Goal: Information Seeking & Learning: Check status

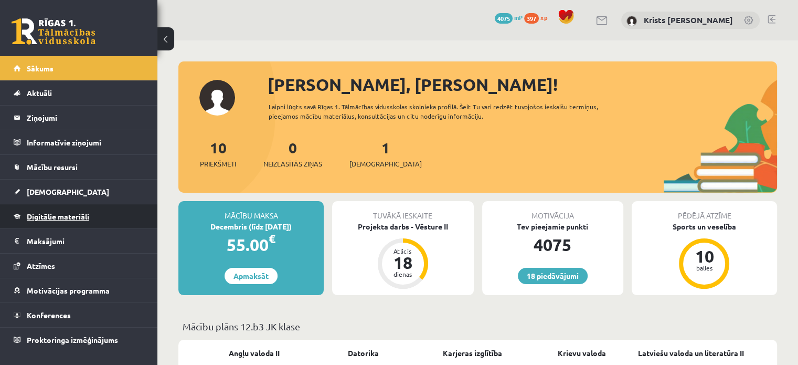
click at [63, 219] on span "Digitālie materiāli" at bounding box center [58, 215] width 62 height 9
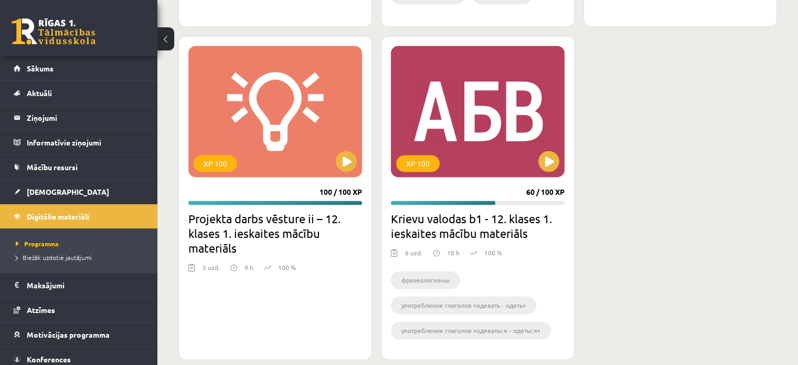
scroll to position [1635, 0]
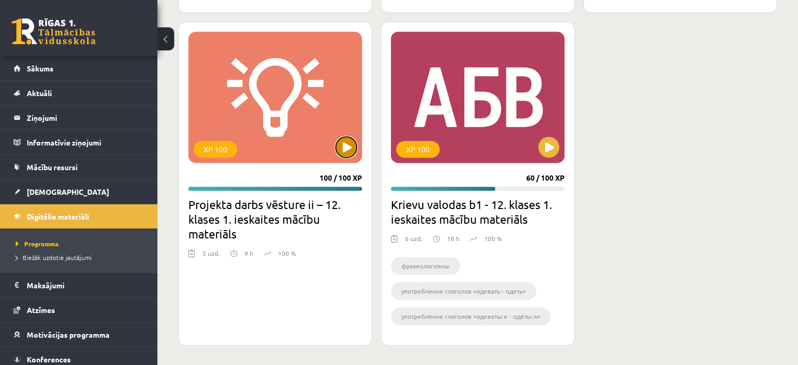
click at [344, 148] on button at bounding box center [346, 146] width 21 height 21
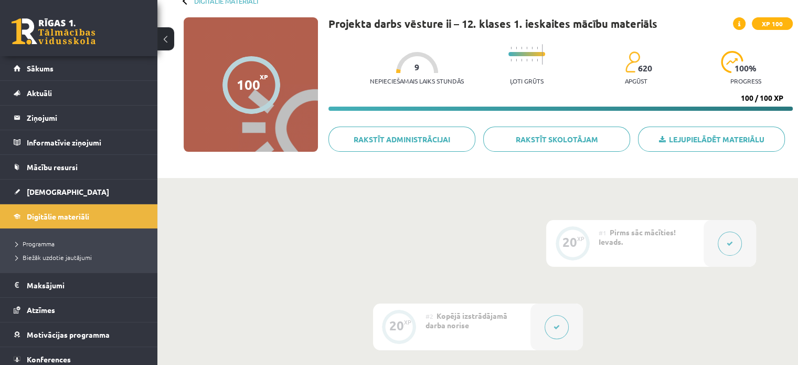
scroll to position [45, 0]
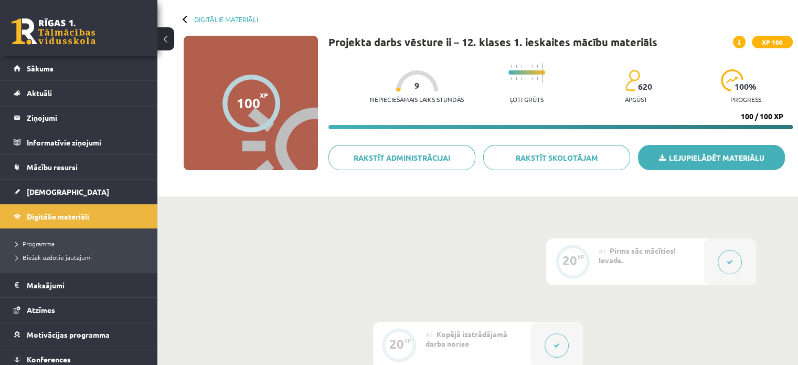
click at [661, 161] on link "Lejupielādēt materiālu" at bounding box center [711, 157] width 147 height 25
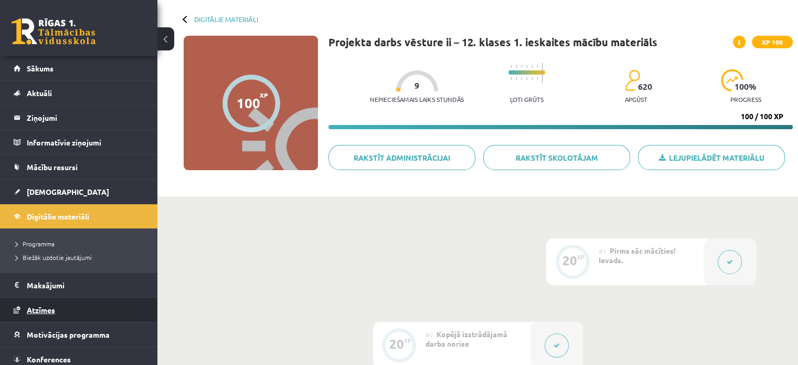
click at [42, 309] on span "Atzīmes" at bounding box center [41, 309] width 28 height 9
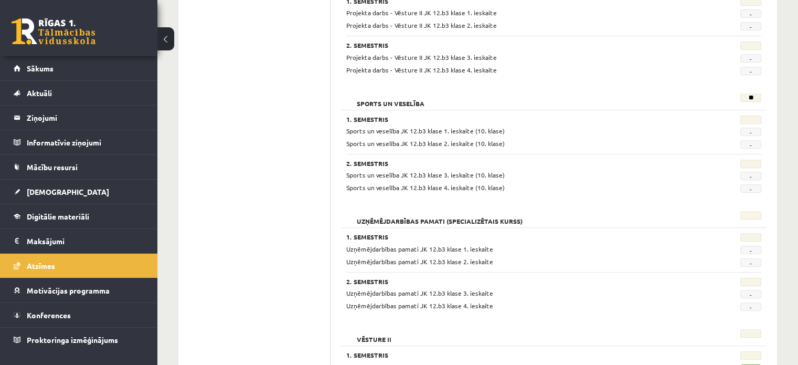
scroll to position [894, 0]
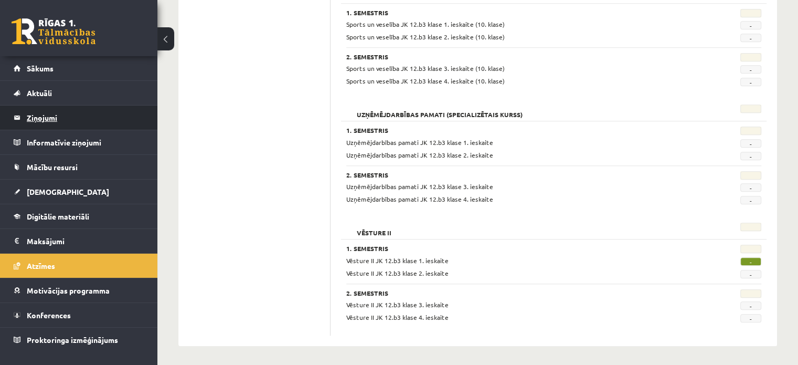
click at [41, 119] on legend "Ziņojumi 0" at bounding box center [86, 117] width 118 height 24
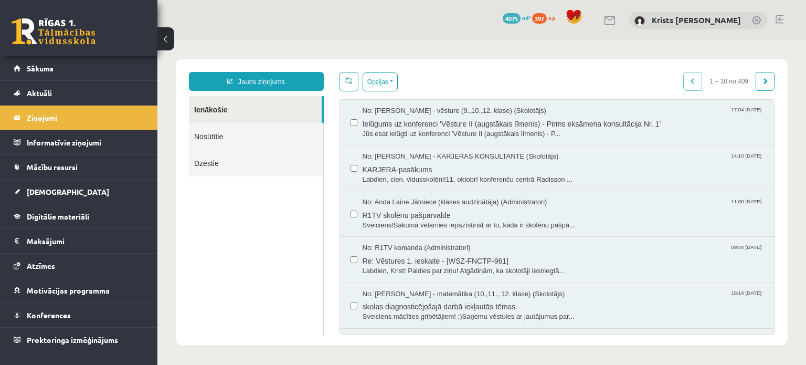
click at [212, 134] on link "Nosūtītie" at bounding box center [256, 136] width 134 height 27
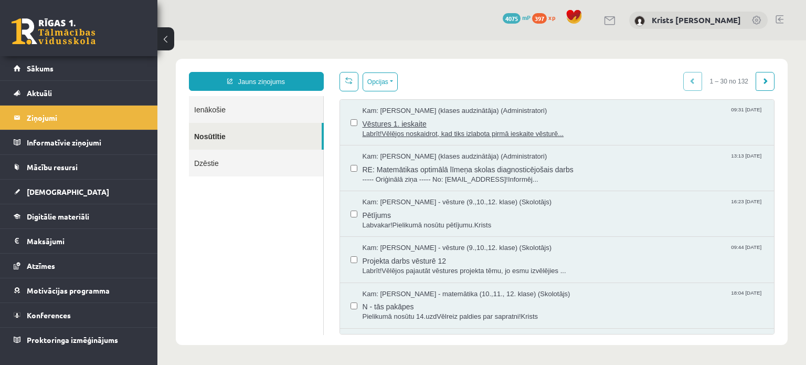
click at [447, 132] on span "Labrīt!Vēlējos noskaidrot, kad tiks izlabota pirmā ieskaite vēsturē..." at bounding box center [563, 134] width 401 height 10
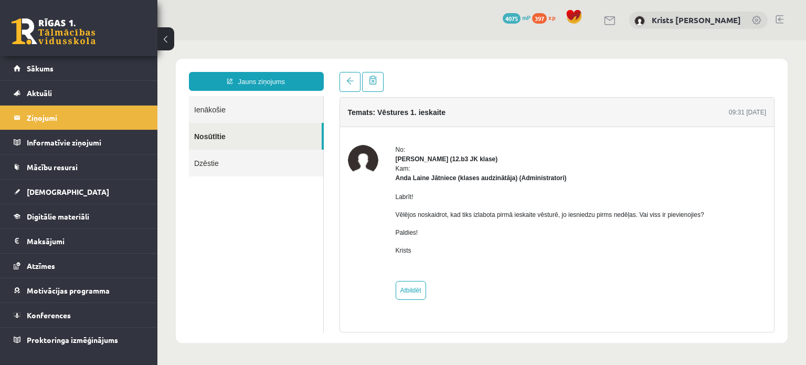
click at [213, 109] on link "Ienākošie" at bounding box center [256, 109] width 134 height 27
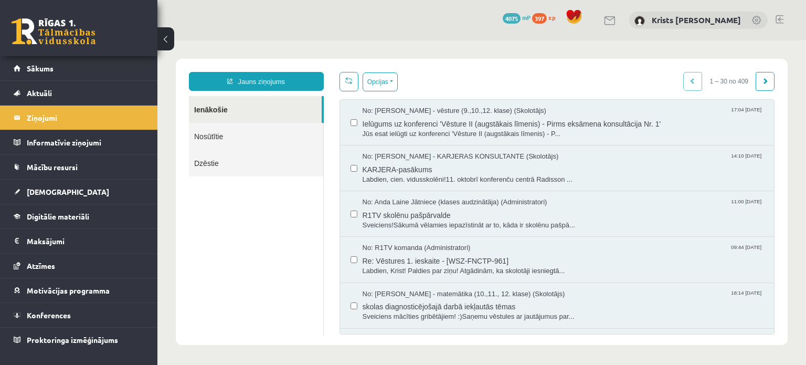
click at [215, 135] on link "Nosūtītie" at bounding box center [256, 136] width 134 height 27
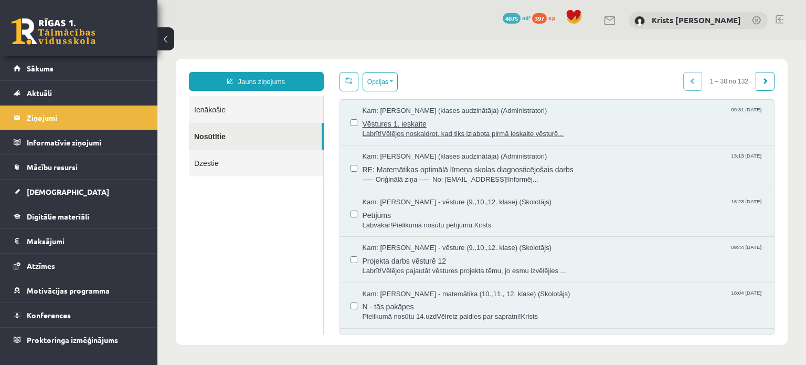
click at [495, 131] on span "Labrīt!Vēlējos noskaidrot, kad tiks izlabota pirmā ieskaite vēsturē..." at bounding box center [563, 134] width 401 height 10
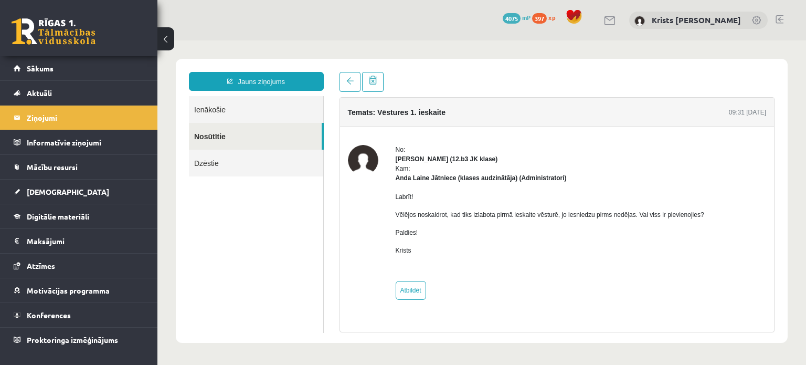
click at [207, 161] on link "Dzēstie" at bounding box center [256, 163] width 134 height 27
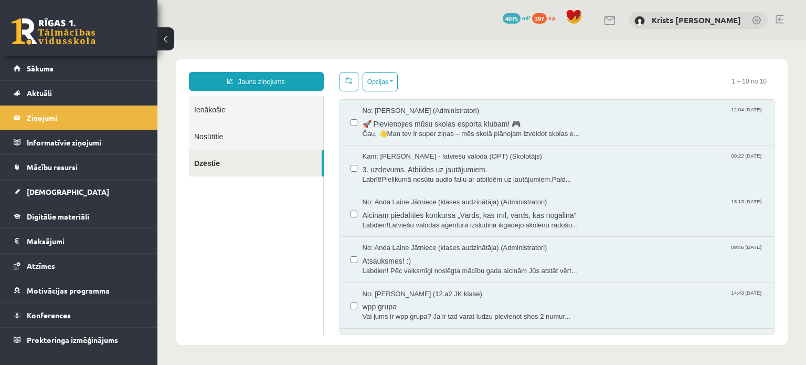
click at [223, 105] on link "Ienākošie" at bounding box center [256, 109] width 134 height 27
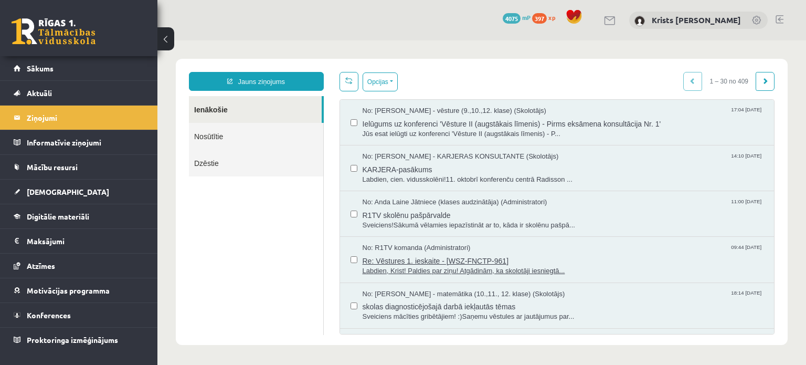
click at [470, 270] on span "Labdien, Krist! Paldies par ziņu! Atgādinām, ka skolotāji iesniegtā..." at bounding box center [563, 271] width 401 height 10
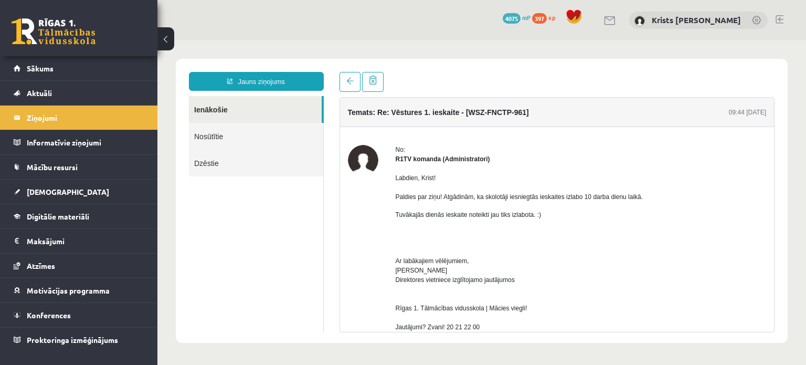
click at [216, 136] on link "Nosūtītie" at bounding box center [256, 136] width 134 height 27
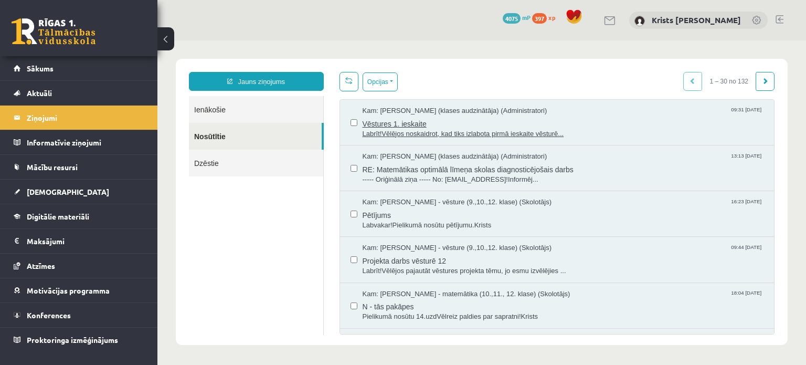
click at [433, 132] on span "Labrīt!Vēlējos noskaidrot, kad tiks izlabota pirmā ieskaite vēsturē..." at bounding box center [563, 134] width 401 height 10
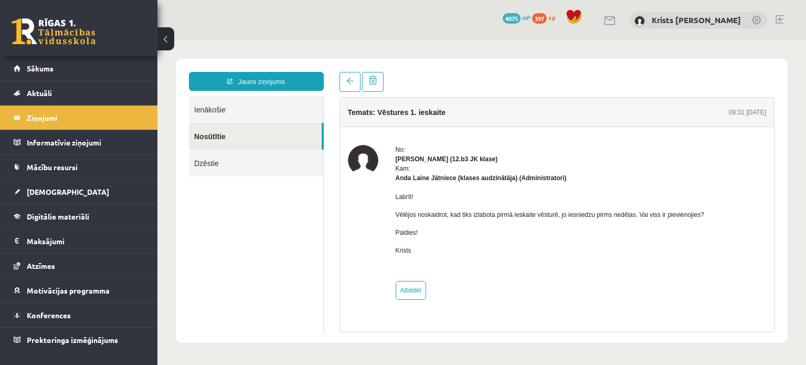
click at [412, 13] on div "0 Dāvanas 4075 mP 397 xp Krists Andrejs Zeile" at bounding box center [481, 20] width 648 height 40
click at [48, 312] on span "Konferences" at bounding box center [49, 314] width 44 height 9
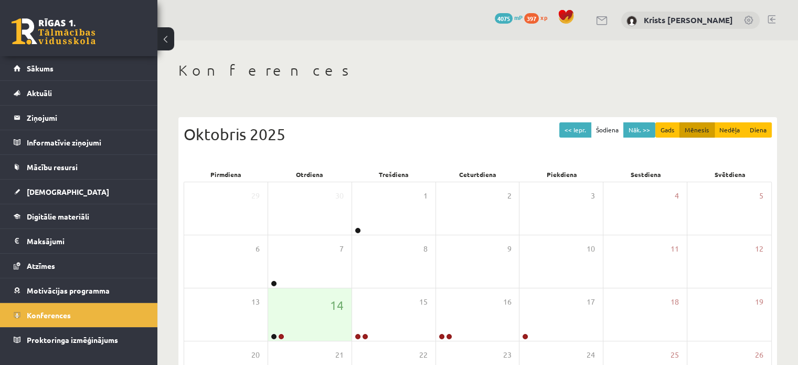
click at [407, 65] on h1 "Konferences" at bounding box center [477, 70] width 599 height 18
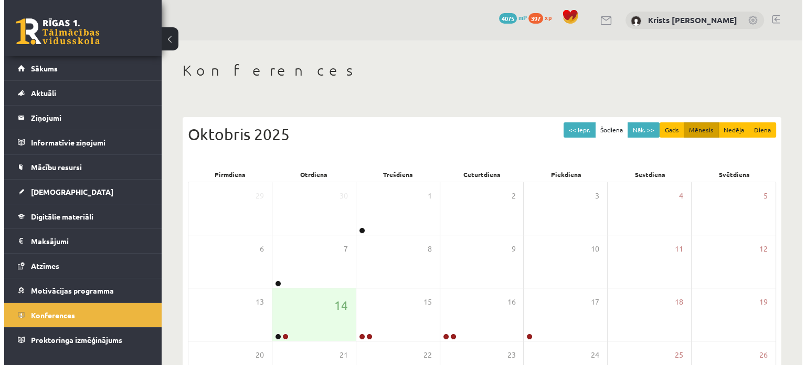
scroll to position [87, 0]
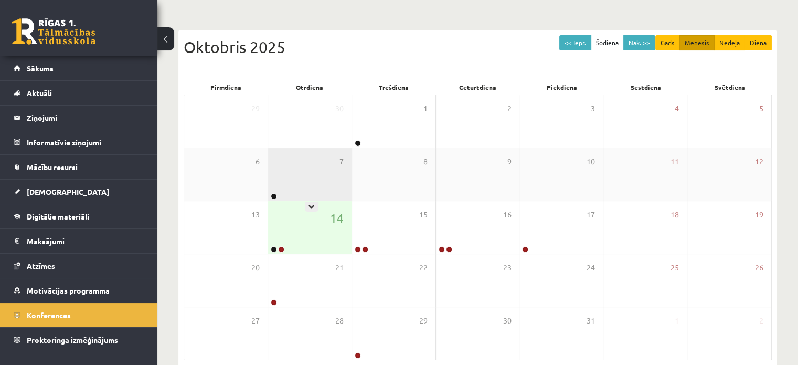
click at [304, 174] on div "7" at bounding box center [309, 174] width 83 height 52
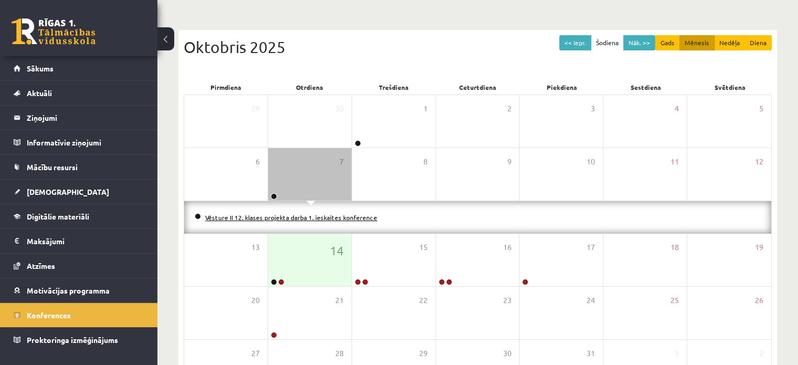
click at [316, 216] on link "Vēsture II 12. klases projekta darba 1. ieskaites konference" at bounding box center [291, 217] width 172 height 8
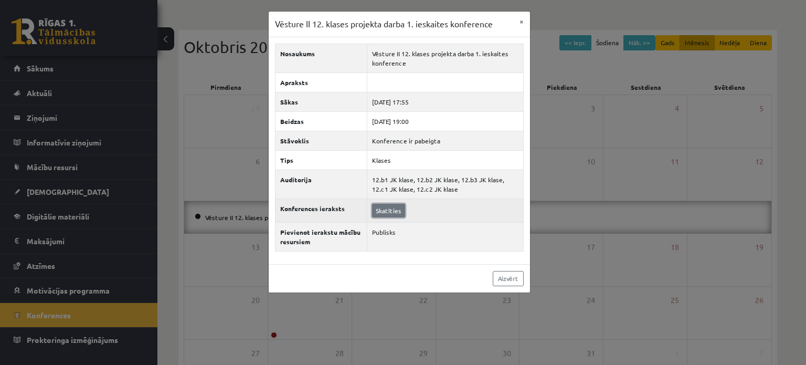
click at [381, 211] on link "Skatīties" at bounding box center [388, 211] width 33 height 14
